Goal: Navigation & Orientation: Find specific page/section

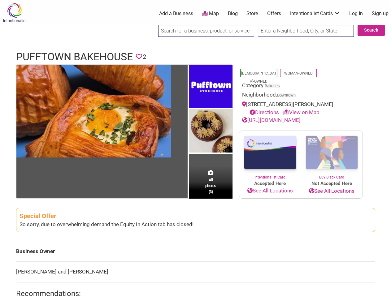
click at [195, 149] on img at bounding box center [210, 131] width 43 height 45
click at [0, 0] on img at bounding box center [0, 0] width 0 height 0
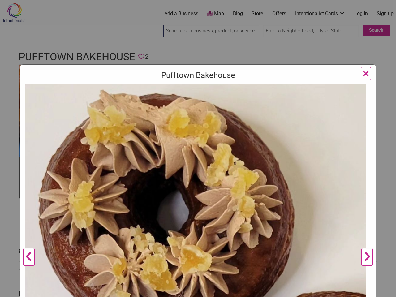
click at [211, 86] on img at bounding box center [195, 255] width 341 height 342
click at [211, 131] on img at bounding box center [195, 255] width 341 height 342
click at [211, 182] on img at bounding box center [195, 255] width 341 height 342
click at [384, 290] on div "Pufftown Bakehouse Previous Next 1 2 3 ×" at bounding box center [198, 148] width 396 height 297
